Goal: Task Accomplishment & Management: Manage account settings

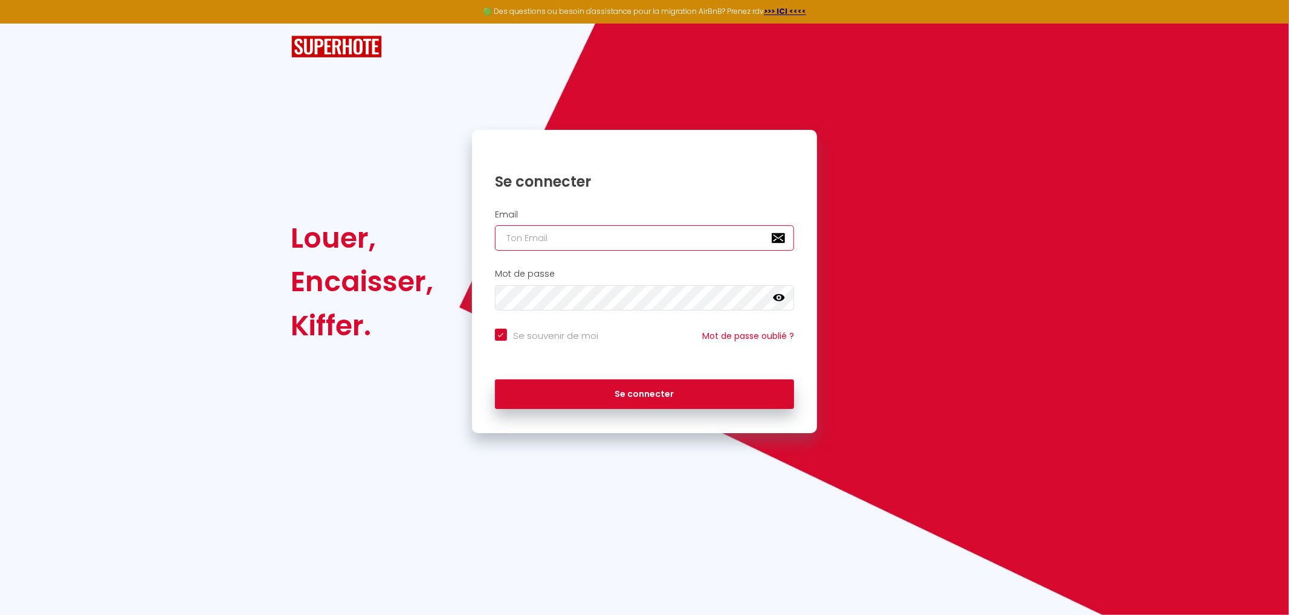
click at [577, 239] on input "email" at bounding box center [645, 237] width 300 height 25
type input "[EMAIL_ADDRESS][PERSON_NAME][DOMAIN_NAME]"
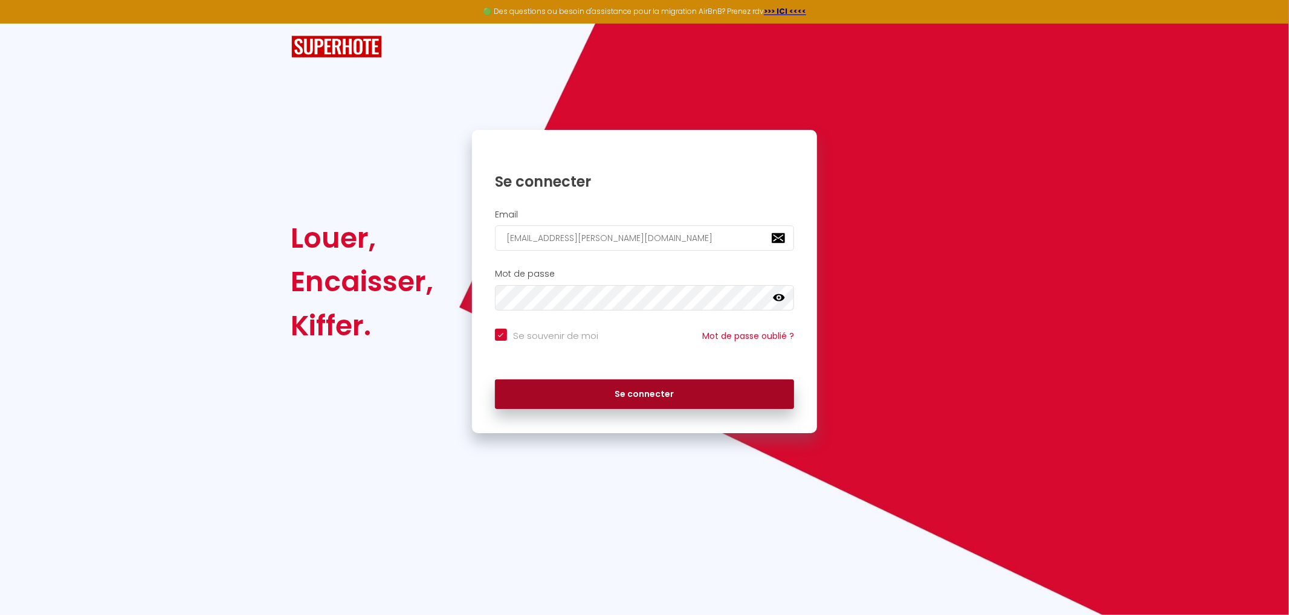
click at [611, 394] on button "Se connecter" at bounding box center [645, 394] width 300 height 30
checkbox input "true"
